Goal: Find specific page/section: Find specific page/section

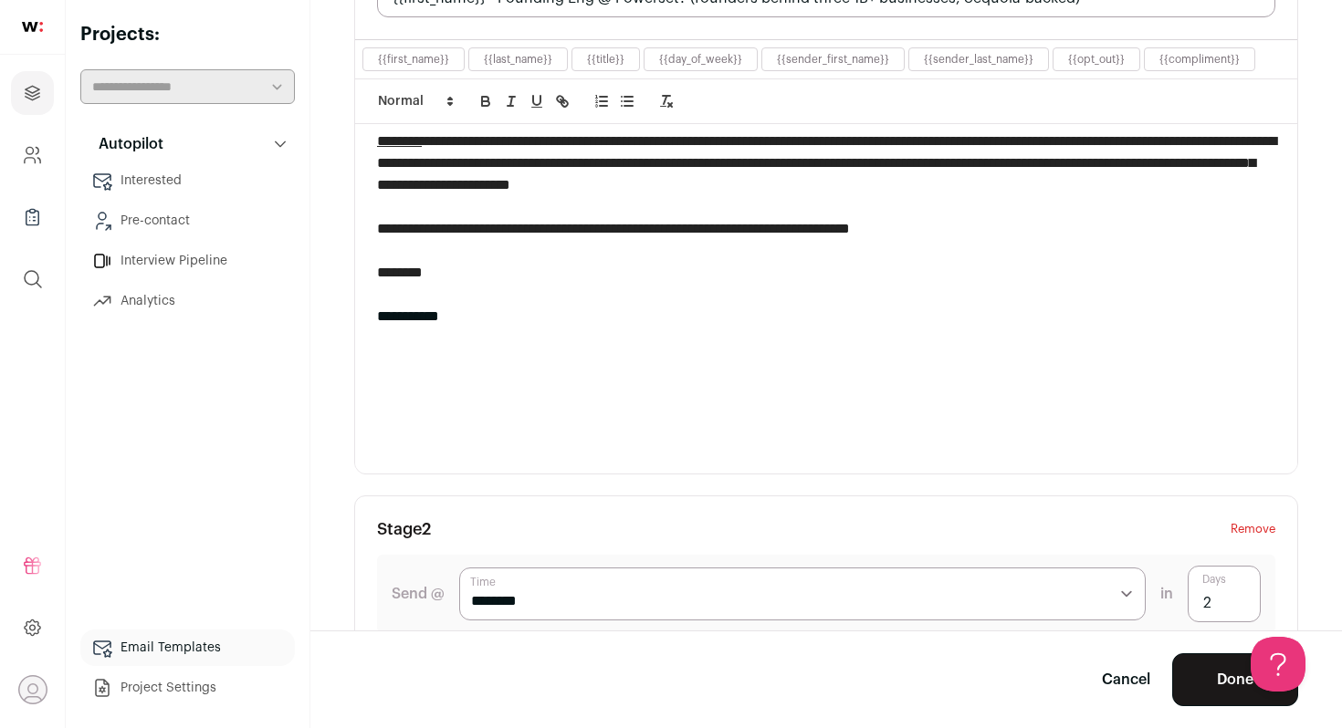
scroll to position [343, 0]
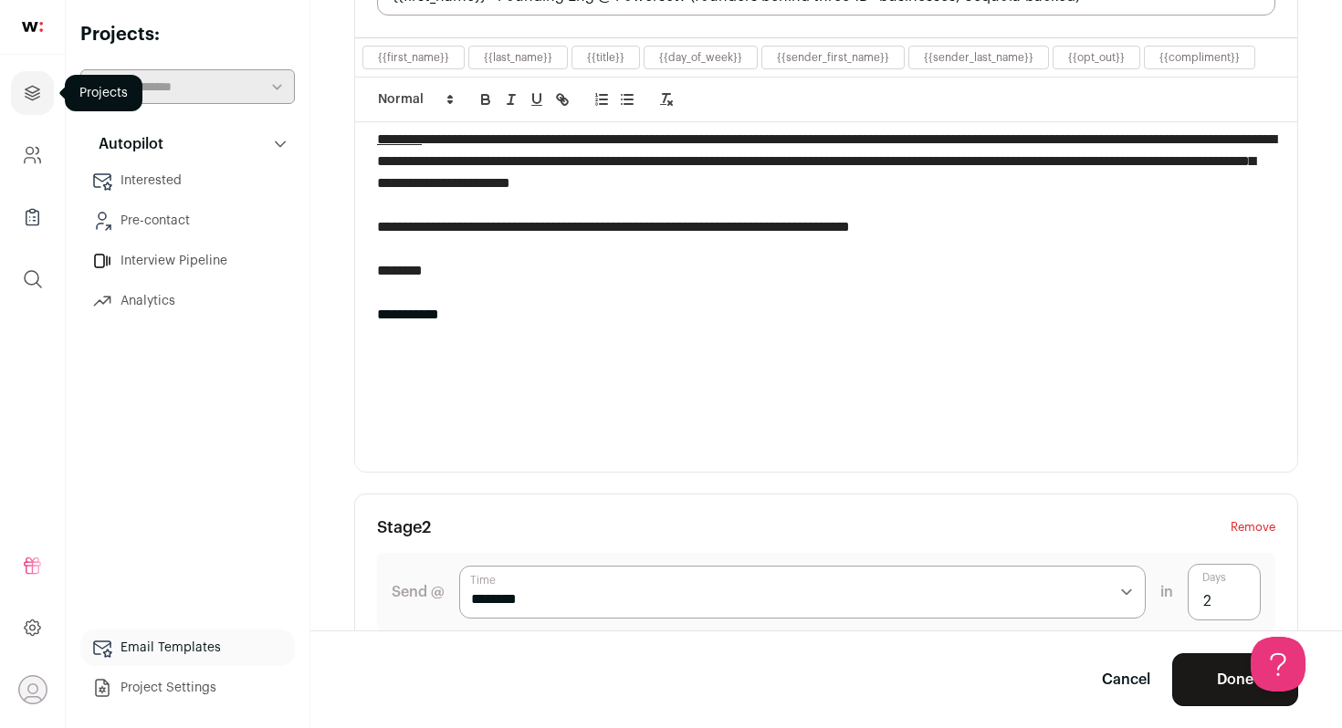
click at [29, 95] on icon "Projects" at bounding box center [32, 93] width 21 height 22
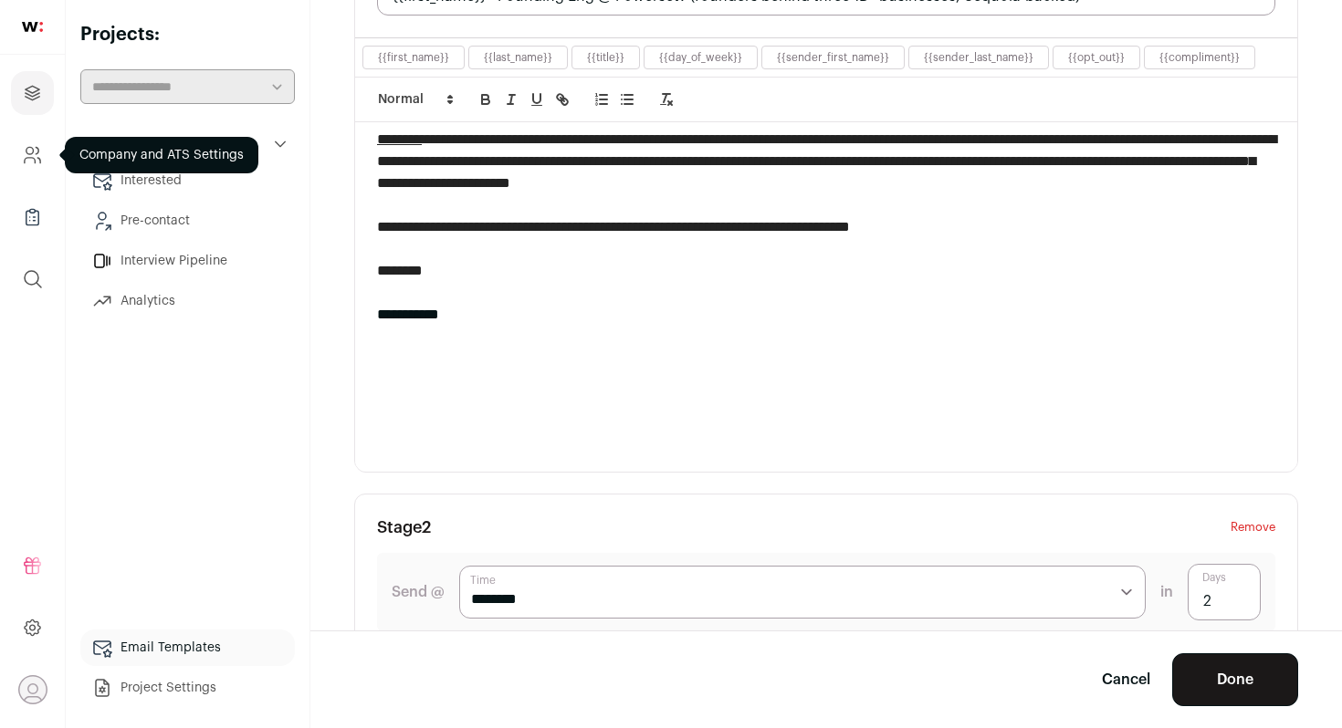
click at [27, 142] on link "Company and ATS Settings" at bounding box center [32, 155] width 43 height 44
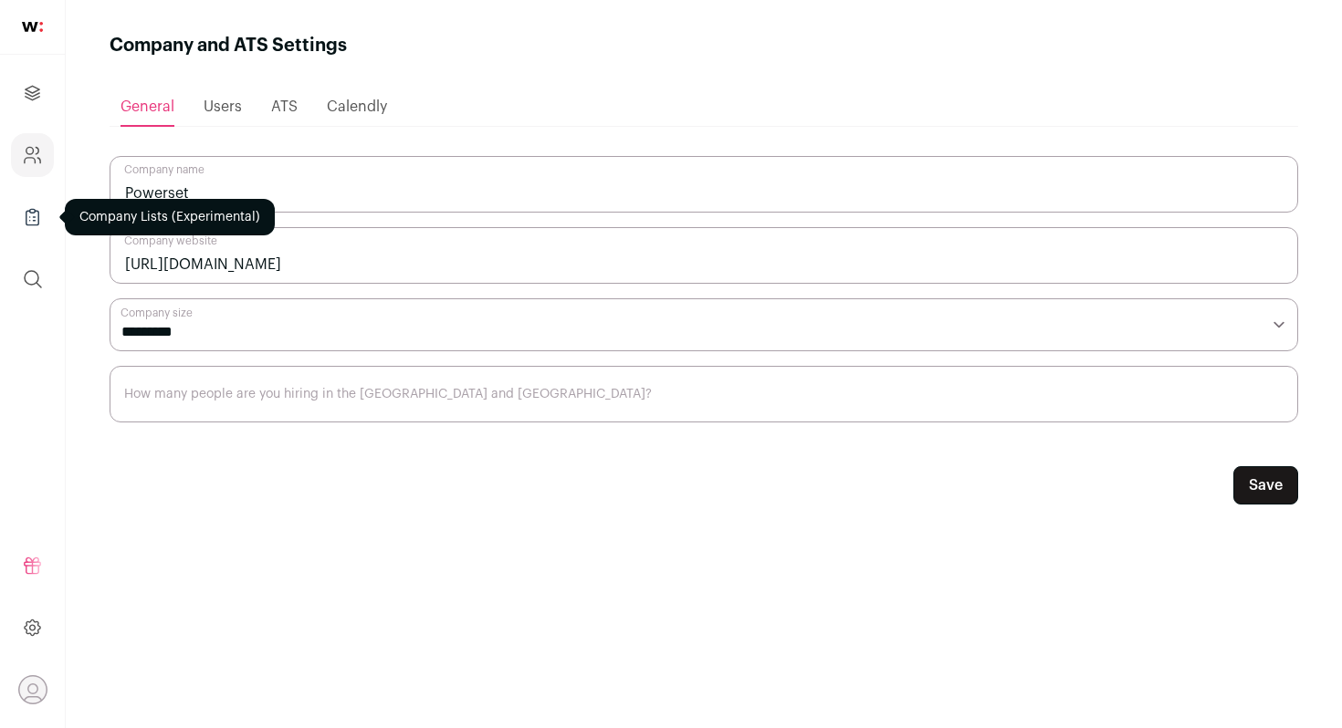
click at [26, 226] on icon "Company Lists" at bounding box center [32, 217] width 21 height 22
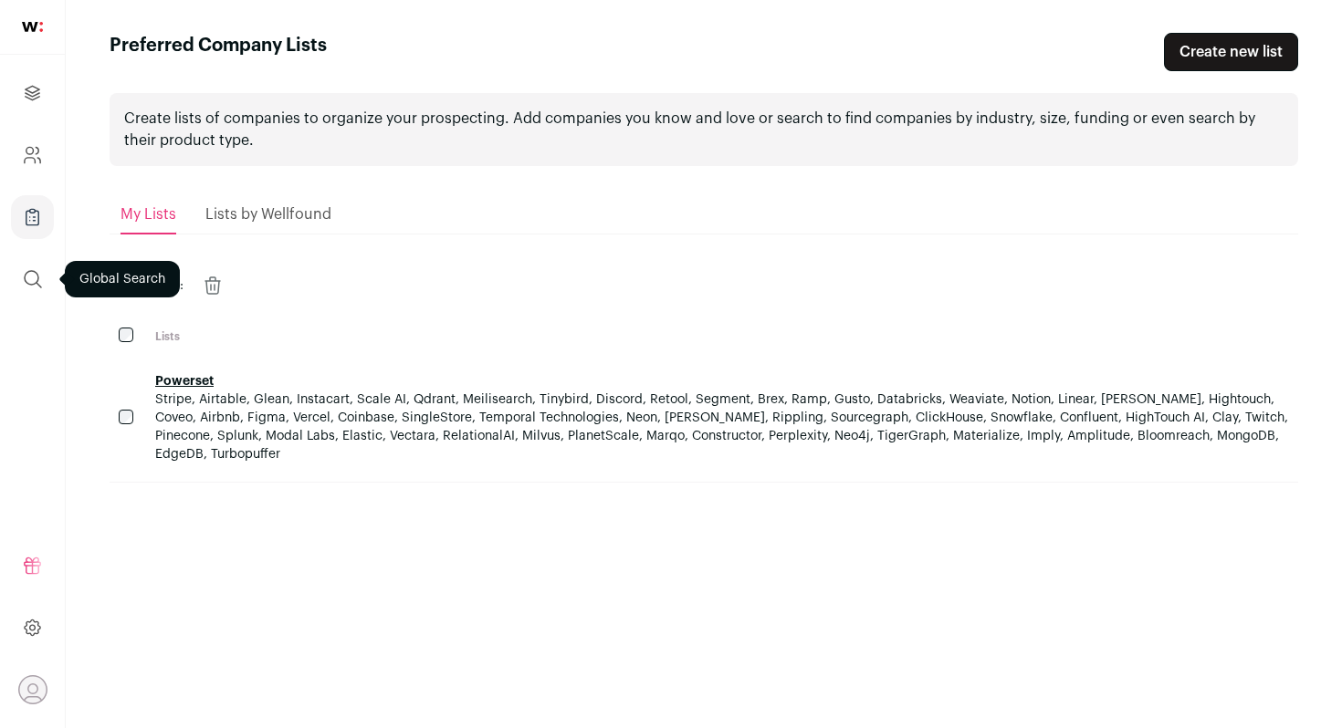
click at [38, 289] on icon "submit" at bounding box center [33, 279] width 22 height 22
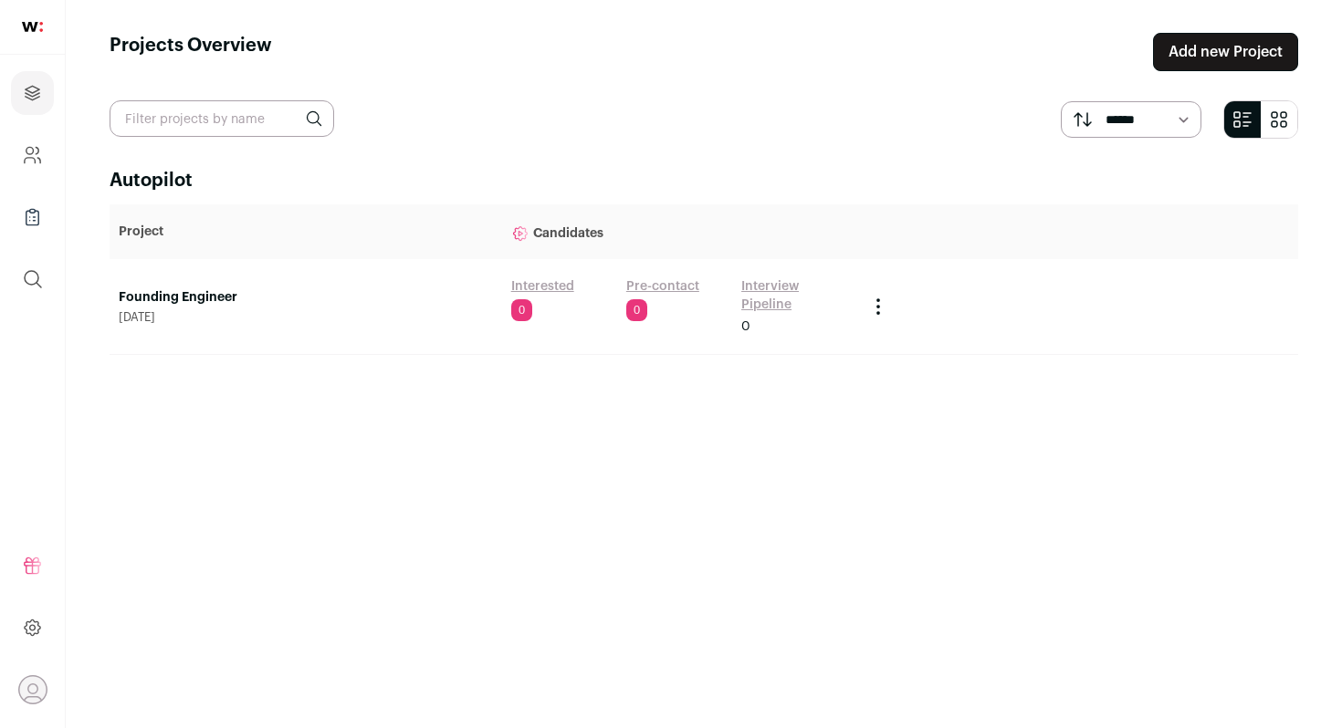
click at [27, 25] on img at bounding box center [32, 27] width 21 height 10
